Goal: Task Accomplishment & Management: Complete application form

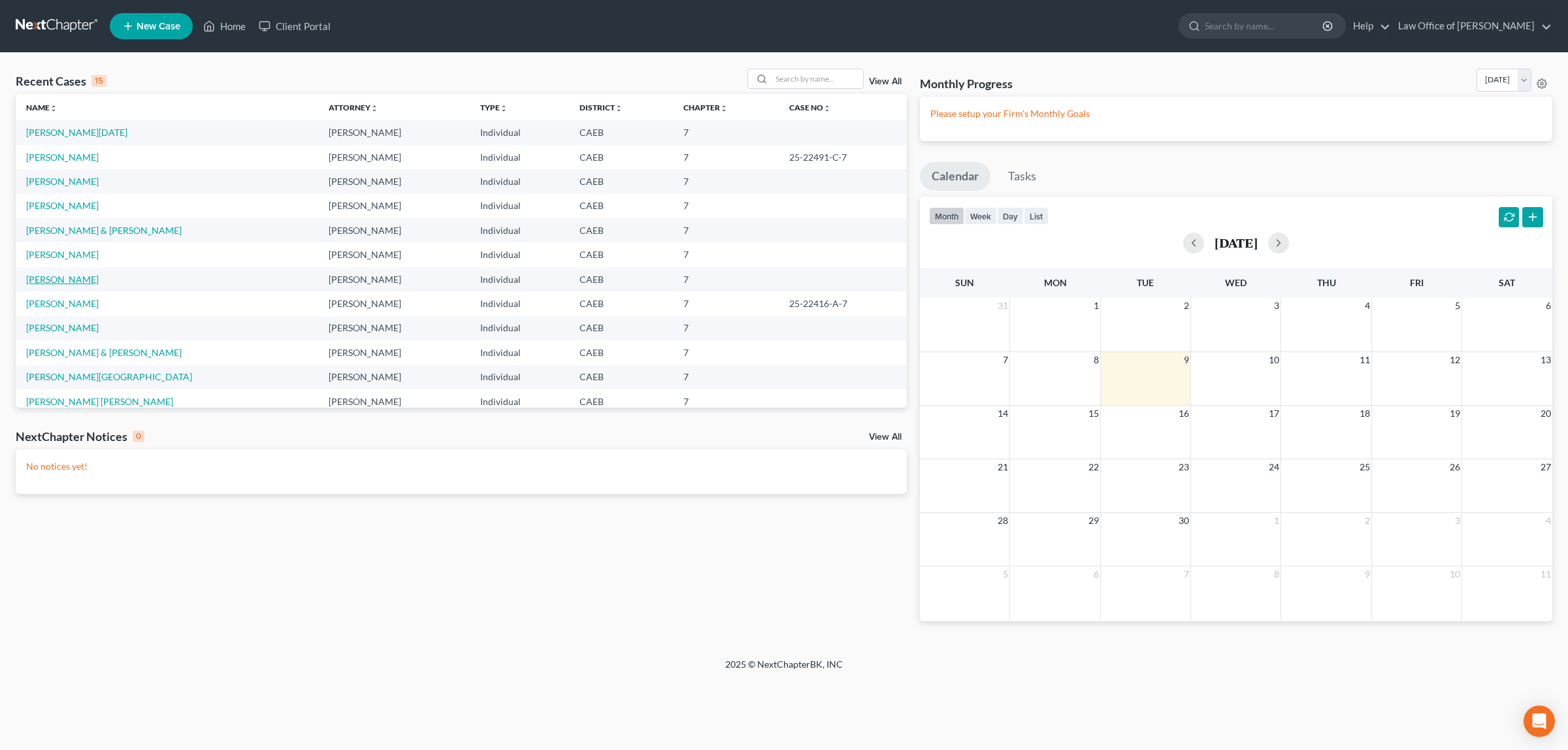
click at [69, 276] on link "[PERSON_NAME]" at bounding box center [62, 279] width 72 height 11
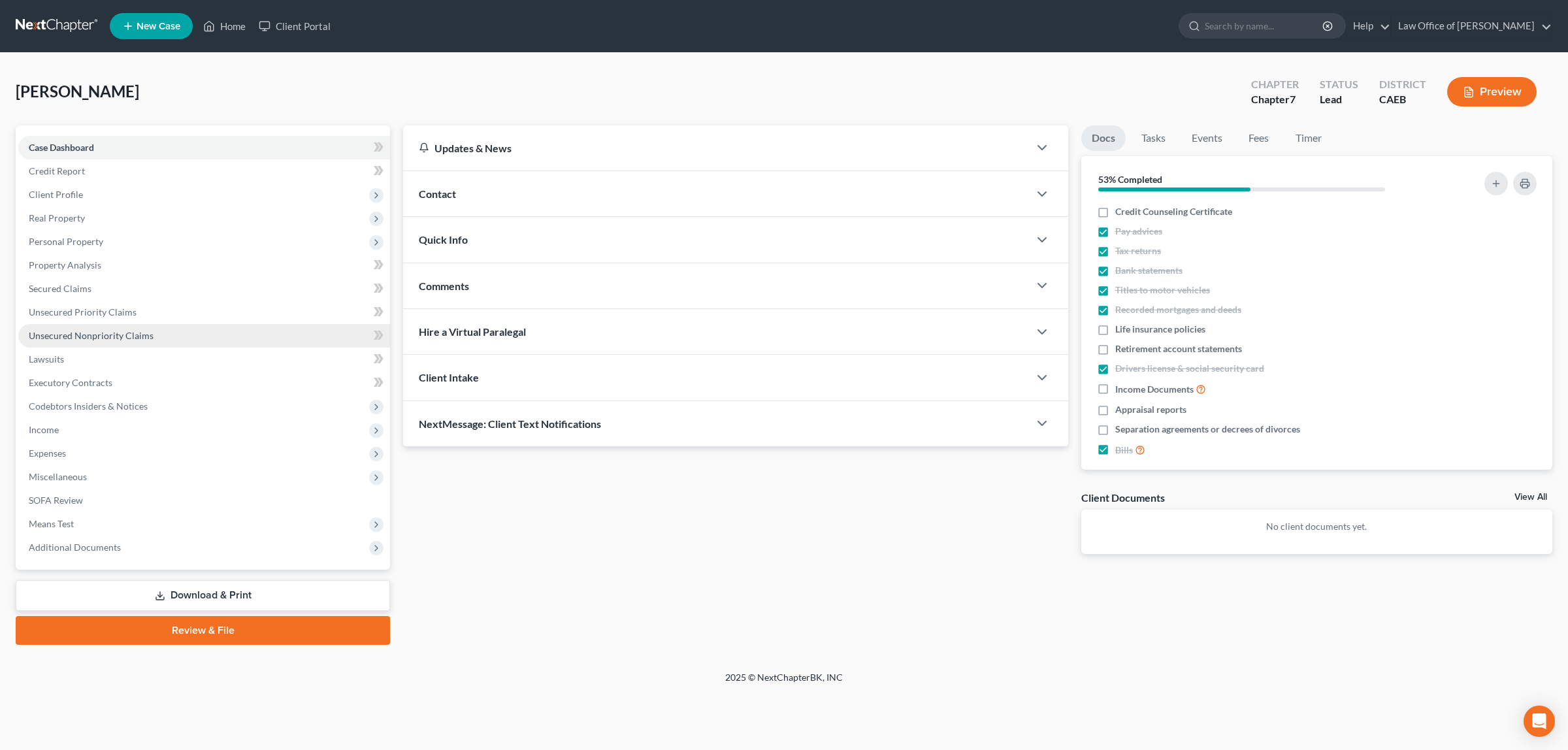
click at [92, 330] on span "Unsecured Nonpriority Claims" at bounding box center [90, 335] width 125 height 11
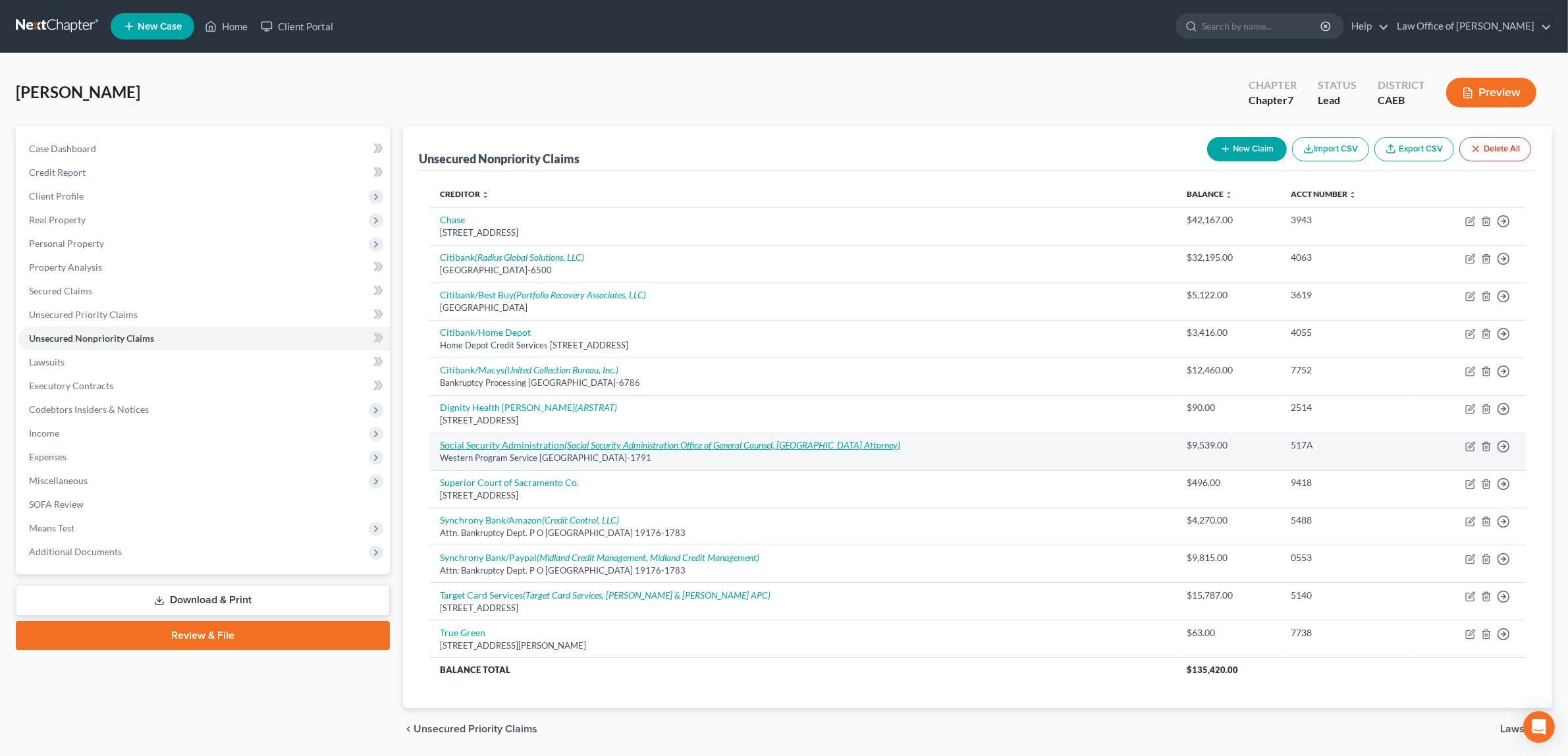
click at [498, 442] on link "Social Security Administration (Social Security Administration Office of Genera…" at bounding box center [670, 445] width 460 height 11
select select "4"
select select "14"
select select "0"
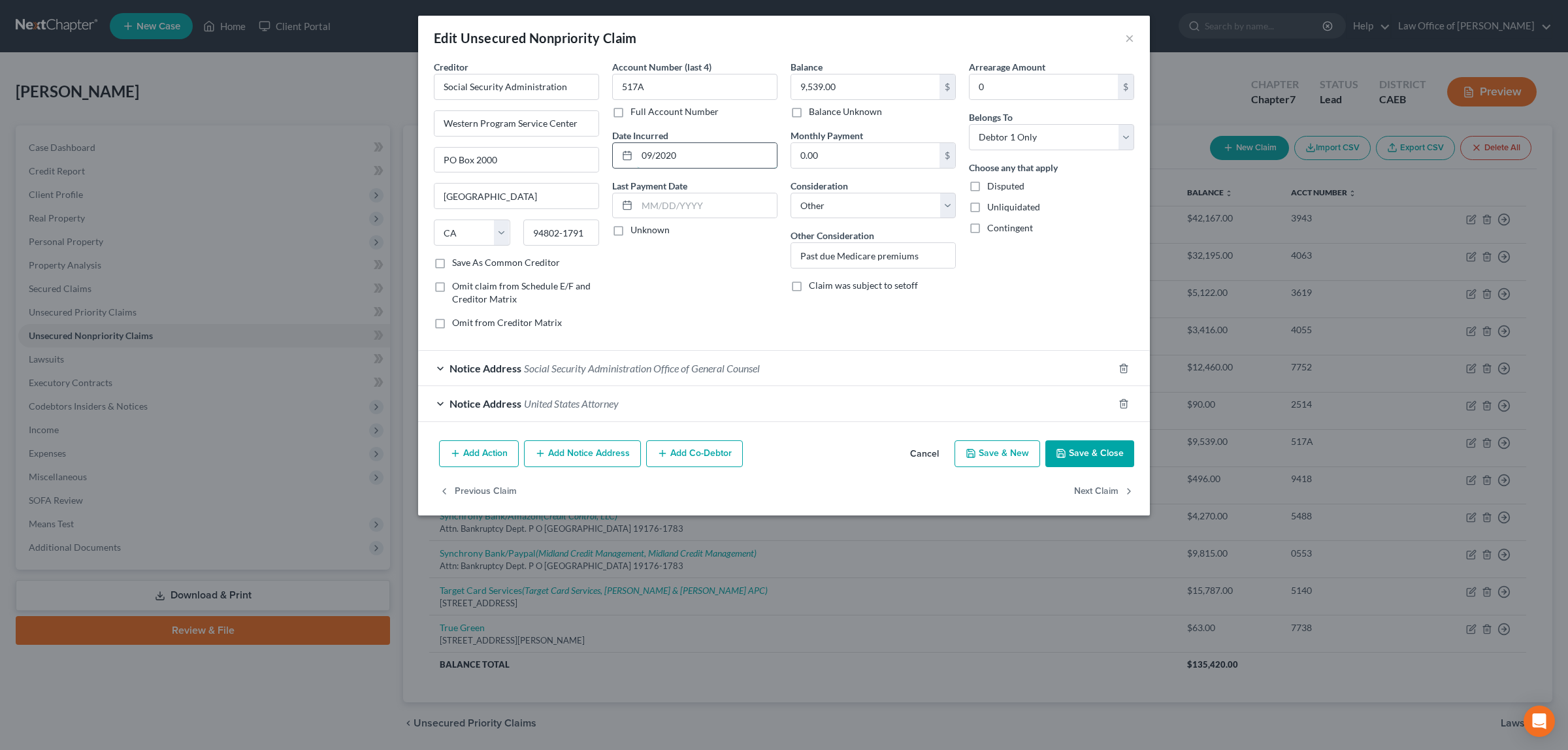
click at [684, 157] on input "09/2020" at bounding box center [707, 155] width 140 height 25
type input "0"
type input "Unknown"
click at [1079, 455] on button "Save & Close" at bounding box center [1090, 455] width 89 height 28
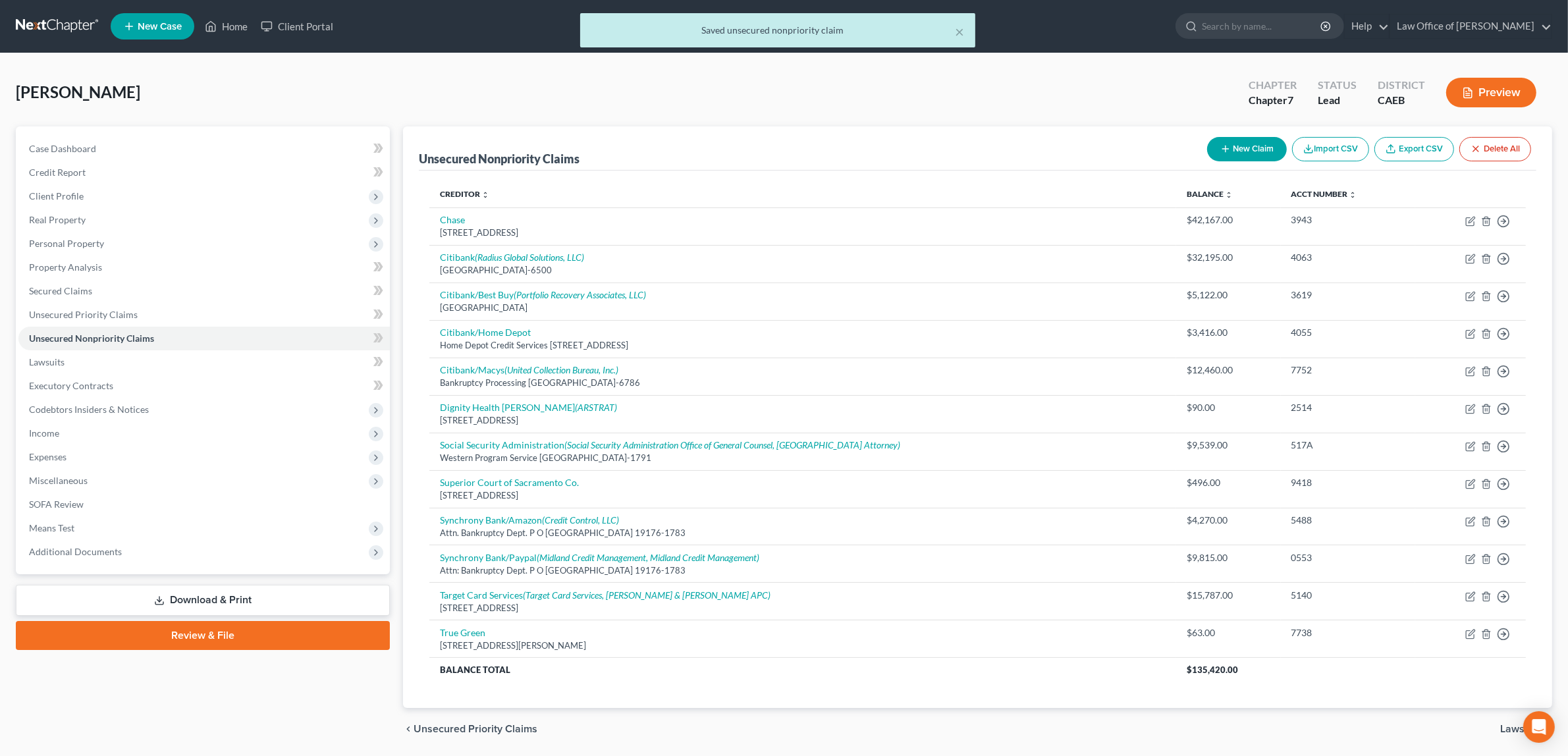
click at [1516, 88] on button "Preview" at bounding box center [1491, 93] width 90 height 29
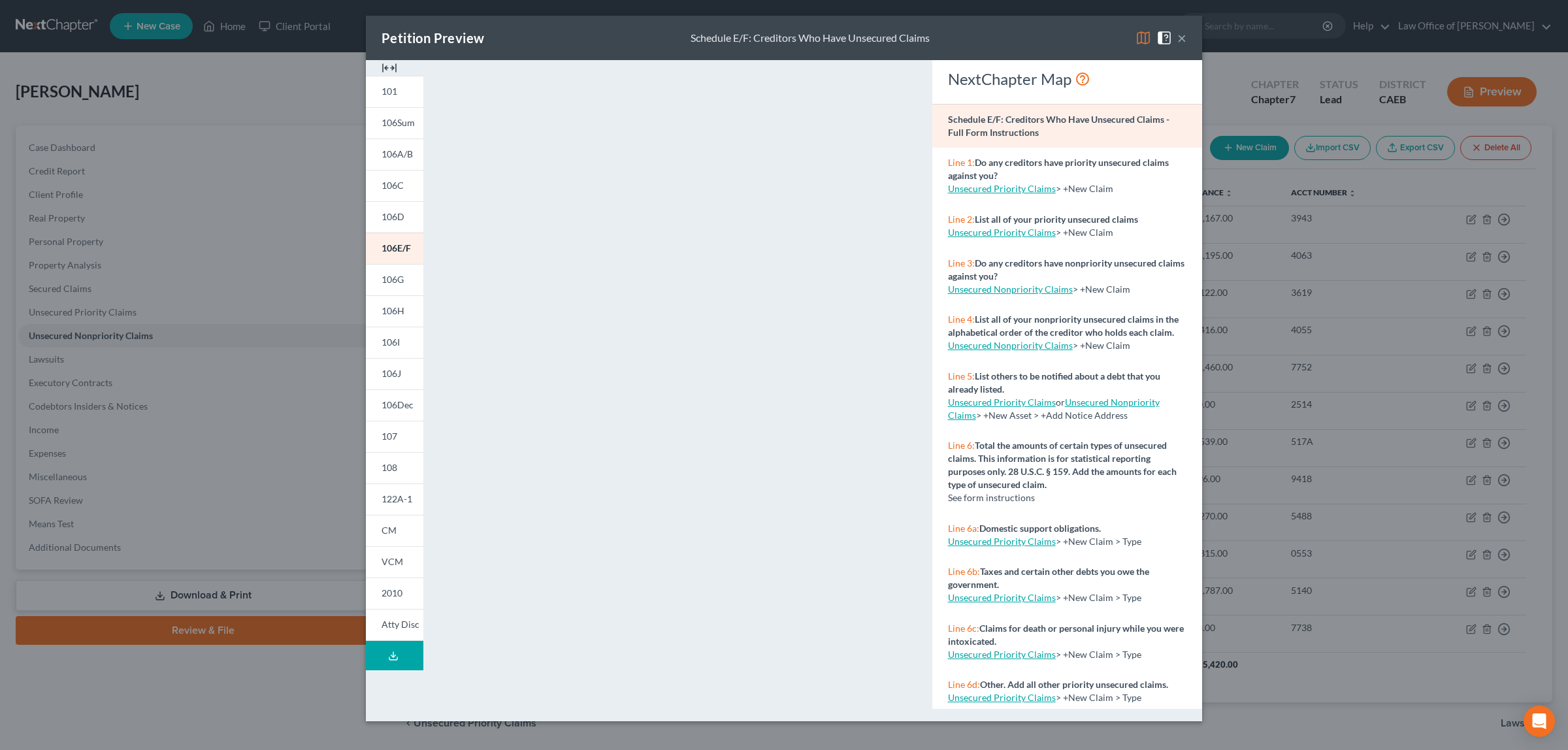
click at [1181, 40] on button "×" at bounding box center [1181, 38] width 9 height 16
